Goal: Information Seeking & Learning: Learn about a topic

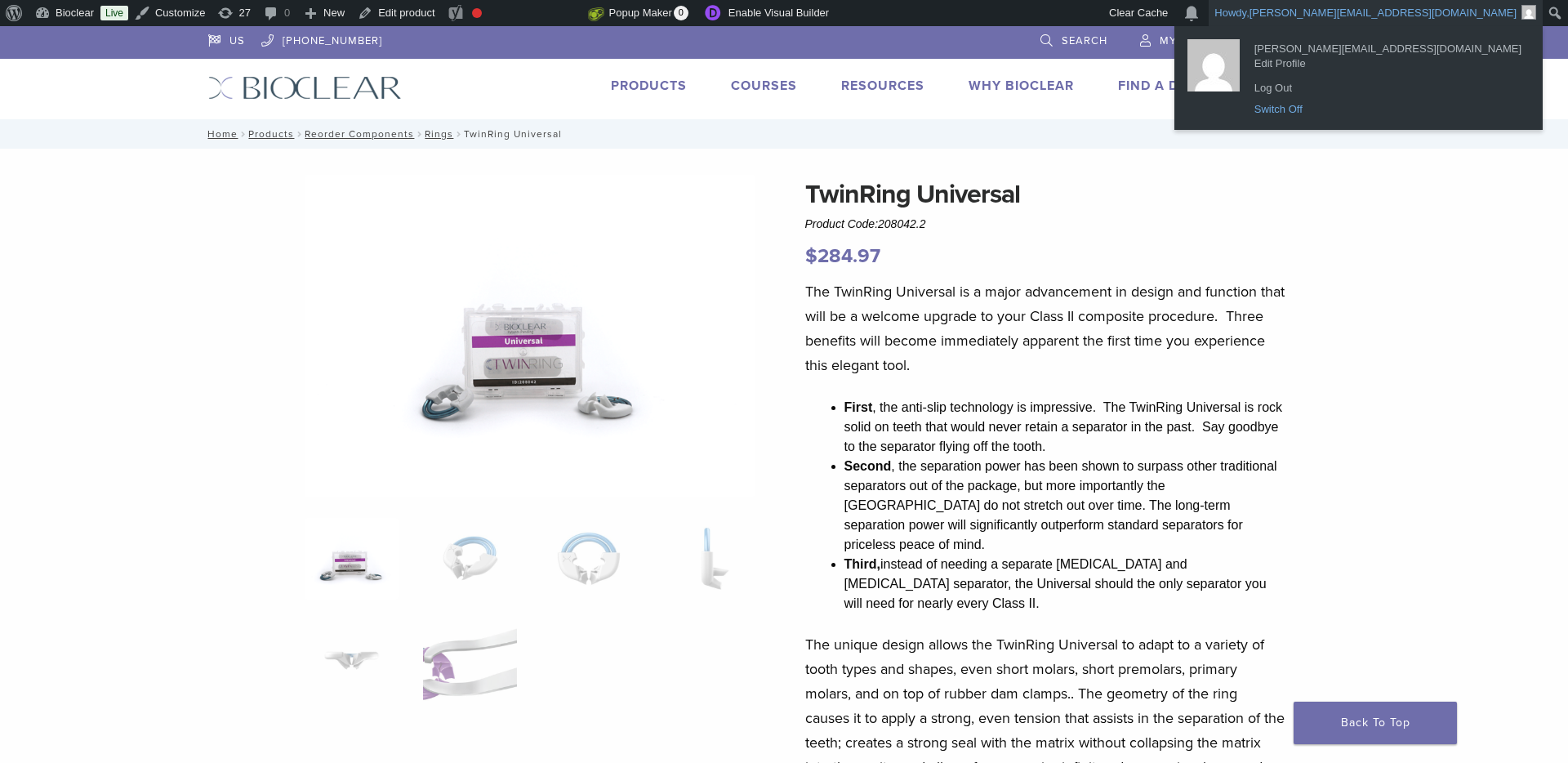
click at [1398, 108] on link "Switch Off" at bounding box center [1388, 109] width 284 height 21
